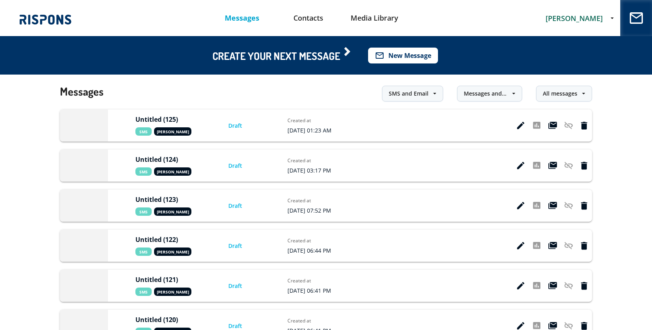
click at [421, 58] on button "mail_outline New Message" at bounding box center [403, 56] width 70 height 16
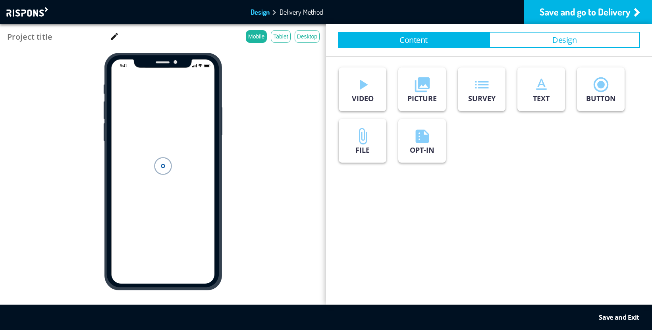
type input "Untitled (126)"
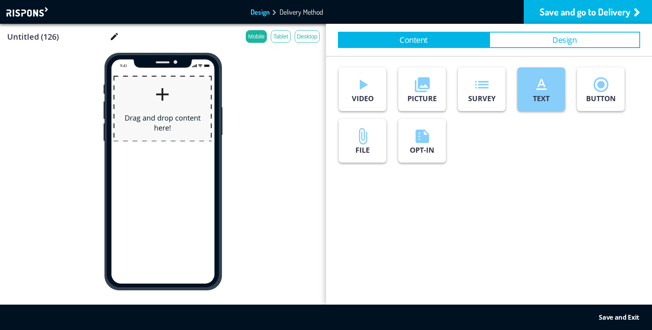
click at [548, 87] on icon "text_format" at bounding box center [542, 85] width 18 height 18
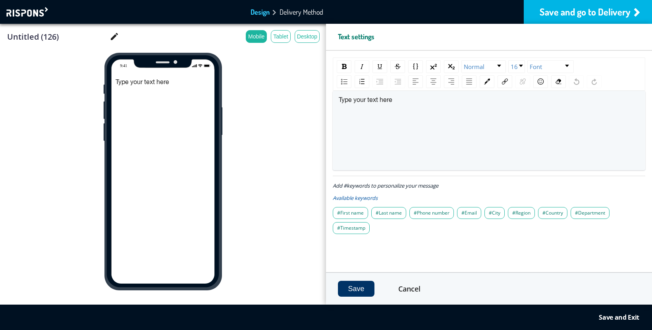
click at [595, 6] on div "Save and go to Delivery" at bounding box center [588, 12] width 128 height 24
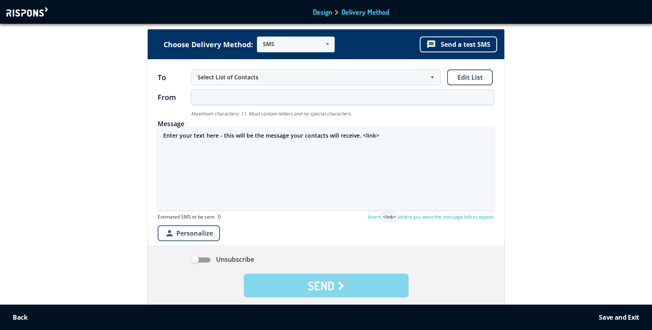
click at [291, 77] on div "Select List of Contacts" at bounding box center [312, 77] width 228 height 8
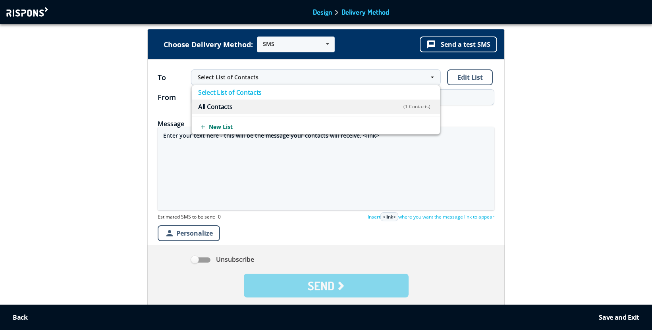
click at [242, 107] on span "All Contacts (1 Contacts)" at bounding box center [314, 107] width 232 height 6
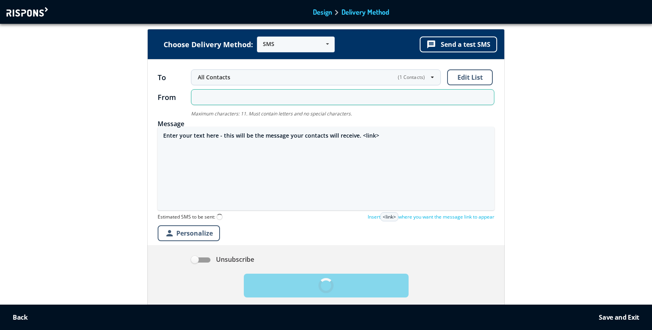
click at [241, 98] on input "text" at bounding box center [342, 97] width 303 height 16
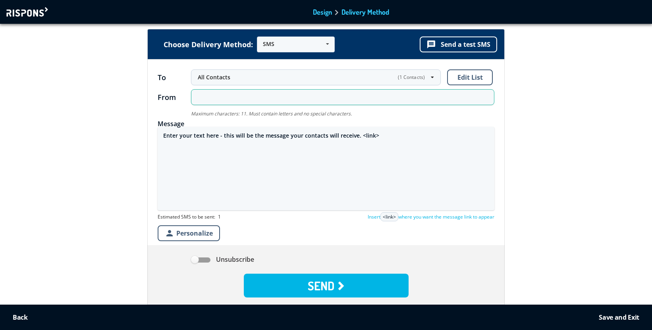
type input "lCIoud"
click at [25, 8] on div at bounding box center [28, 12] width 44 height 10
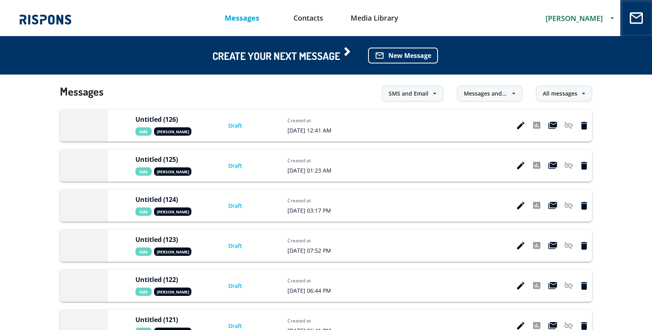
click at [560, 22] on span "[PERSON_NAME]" at bounding box center [574, 19] width 57 height 10
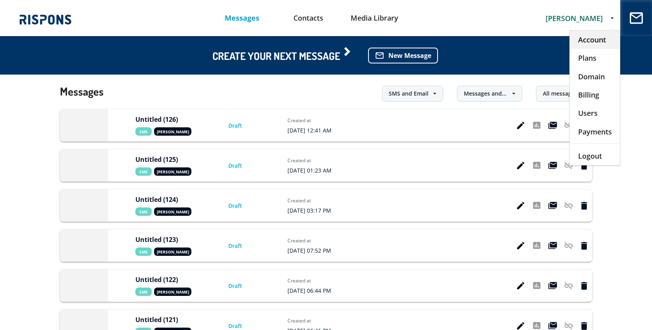
click at [583, 39] on div "Account" at bounding box center [595, 40] width 50 height 18
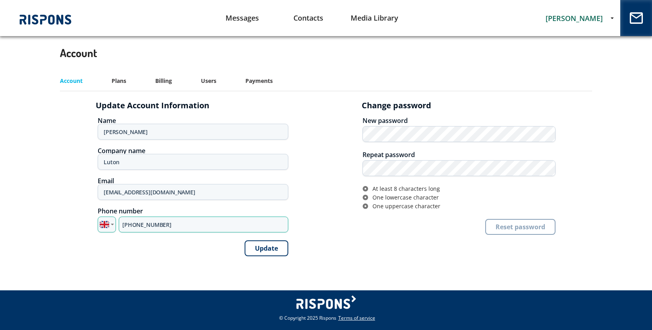
click at [177, 228] on input "[PHONE_NUMBER]" at bounding box center [204, 225] width 170 height 16
click at [143, 224] on input "[PHONE_NUMBER]" at bounding box center [204, 225] width 170 height 16
paste input "795 308313"
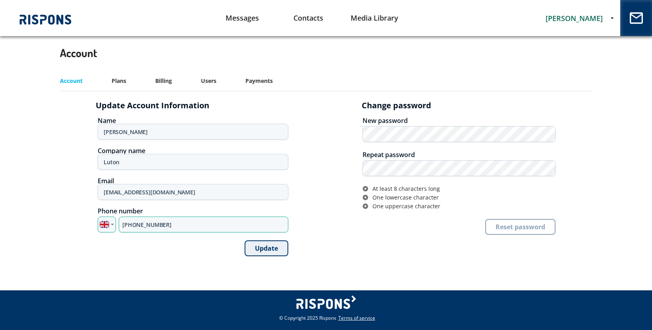
type input "[PHONE_NUMBER]"
click at [269, 247] on button "Update" at bounding box center [267, 249] width 44 height 16
click at [253, 19] on link "Messages" at bounding box center [242, 18] width 66 height 20
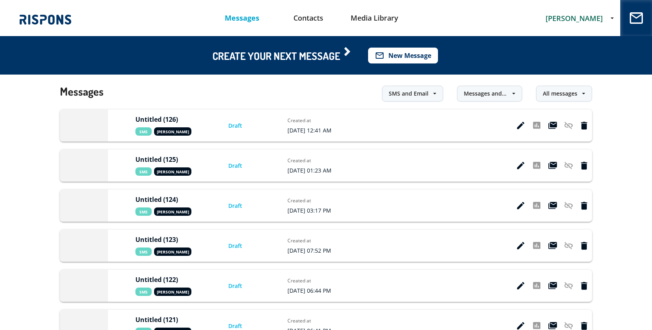
click at [422, 55] on button "mail_outline New Message" at bounding box center [403, 56] width 70 height 16
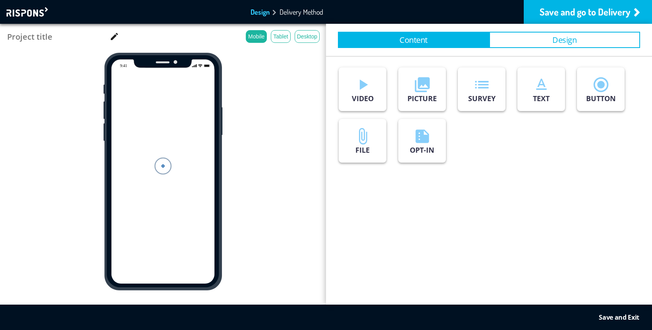
type input "Untitled (127)"
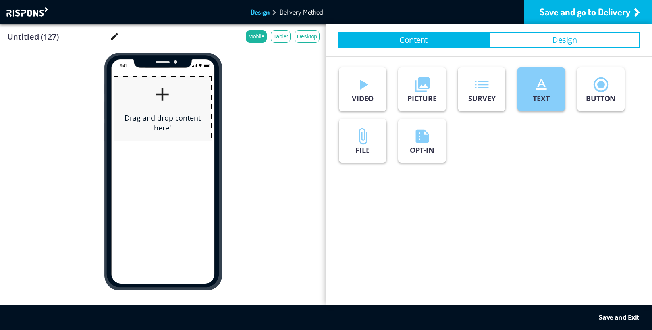
click at [548, 87] on icon "text_format" at bounding box center [542, 85] width 18 height 18
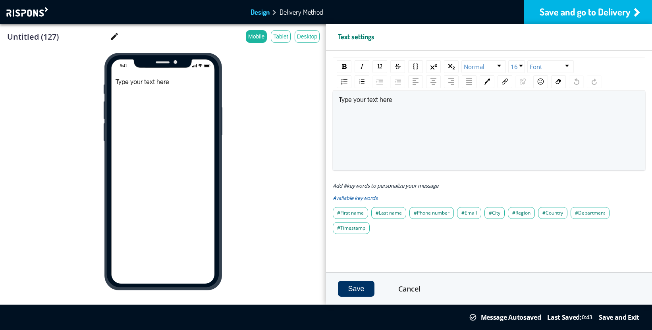
click at [570, 14] on div "Save and go to Delivery" at bounding box center [588, 12] width 128 height 24
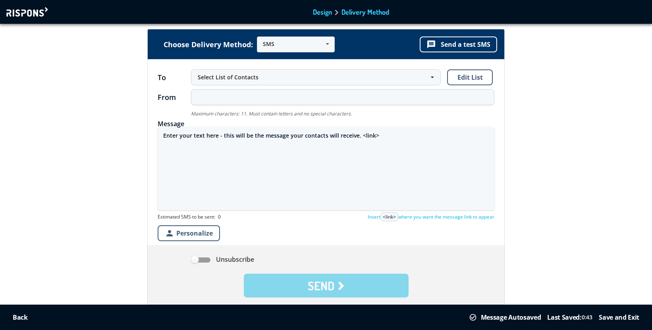
click at [241, 137] on textarea "Enter your text here - this will be the message your contacts will receive. <li…" at bounding box center [326, 168] width 337 height 83
click at [255, 78] on div "Select List of Contacts" at bounding box center [312, 77] width 228 height 8
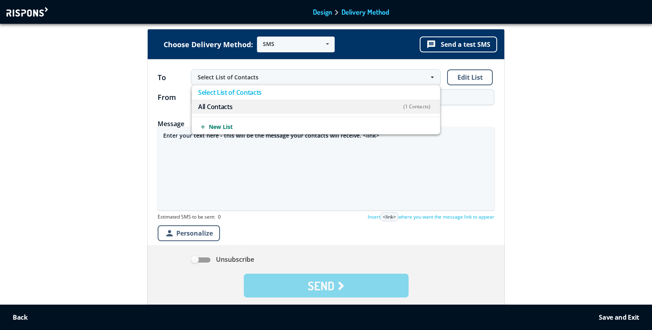
click at [250, 108] on span "All Contacts (1 Contacts)" at bounding box center [314, 107] width 232 height 6
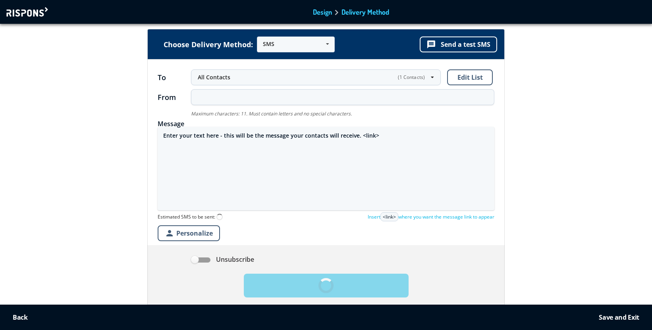
click at [235, 136] on textarea "Enter your text here - this will be the message your contacts will receive. <li…" at bounding box center [326, 168] width 337 height 83
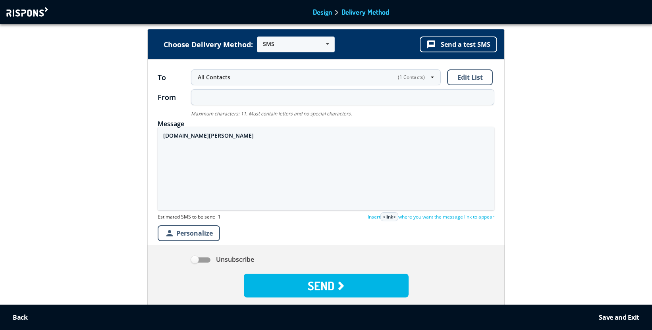
click at [164, 135] on textarea "valeria.petrescu.vip" at bounding box center [326, 168] width 337 height 83
click at [253, 140] on textarea "https://valeria.petrescu.vip" at bounding box center [326, 168] width 337 height 83
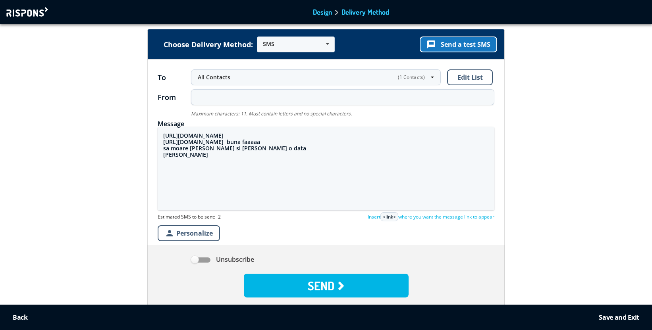
type textarea "https://valeria.petrescu.vip https://stefania.petrescu.vip buna faaaaa sa moare…"
click at [473, 44] on button "message Send a test SMS" at bounding box center [458, 45] width 77 height 16
click at [462, 41] on button "message Send a test SMS" at bounding box center [458, 45] width 77 height 16
click at [458, 44] on button "message Send a test SMS" at bounding box center [458, 45] width 77 height 16
click at [471, 45] on button "message Send a test SMS" at bounding box center [458, 45] width 77 height 16
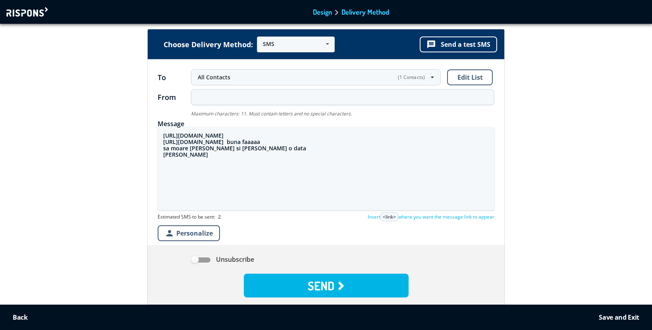
drag, startPoint x: 228, startPoint y: 159, endPoint x: 148, endPoint y: 127, distance: 85.9
click at [148, 127] on form "To All Contacts All Contacts (1 Contacts) New List (1 Contacts) Edit List From …" at bounding box center [326, 186] width 357 height 253
